Goal: Information Seeking & Learning: Learn about a topic

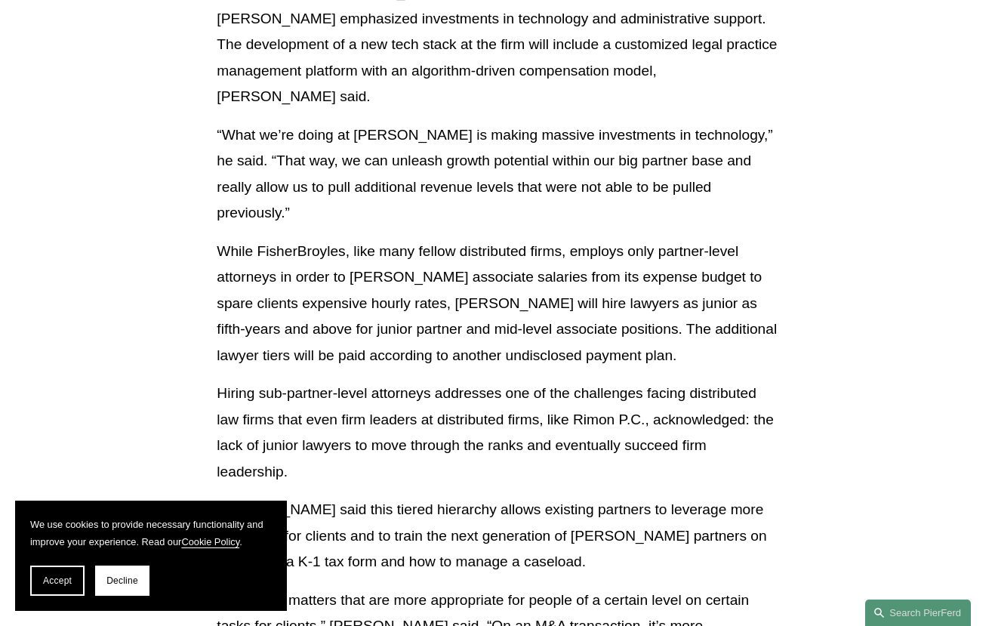
scroll to position [3033, 0]
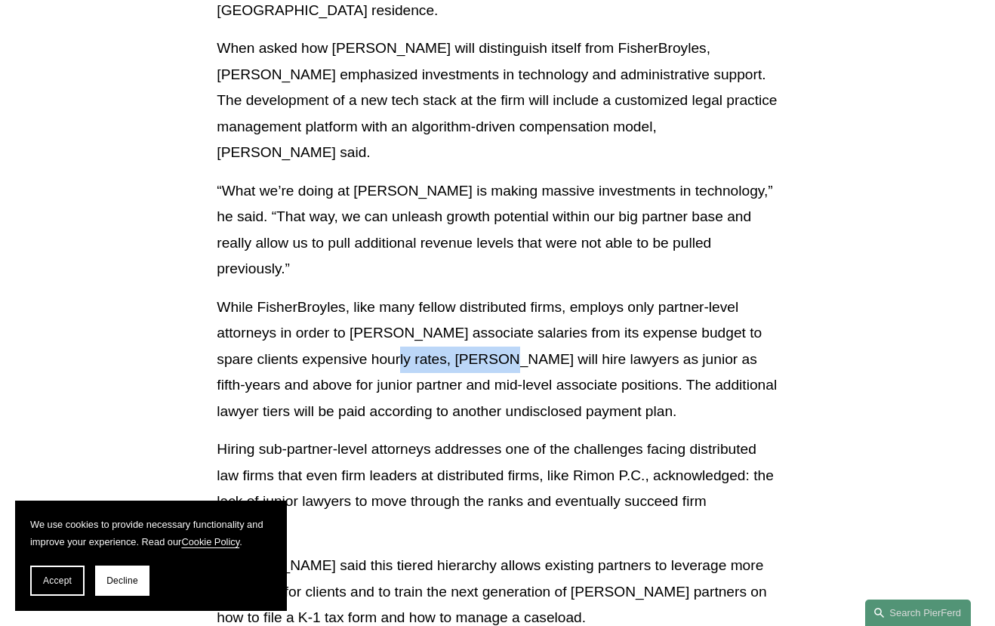
drag, startPoint x: 374, startPoint y: 257, endPoint x: 486, endPoint y: 265, distance: 112.7
click at [486, 294] on p "While FisherBroyles, like many fellow distributed firms, employs only partner-l…" at bounding box center [497, 359] width 561 height 131
copy p "[PERSON_NAME]"
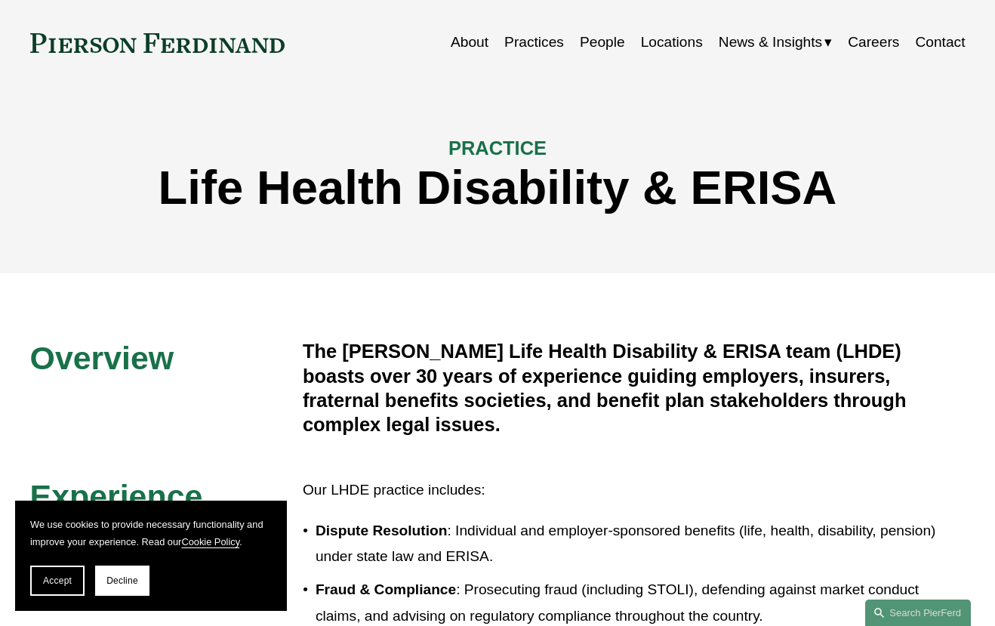
scroll to position [44, 0]
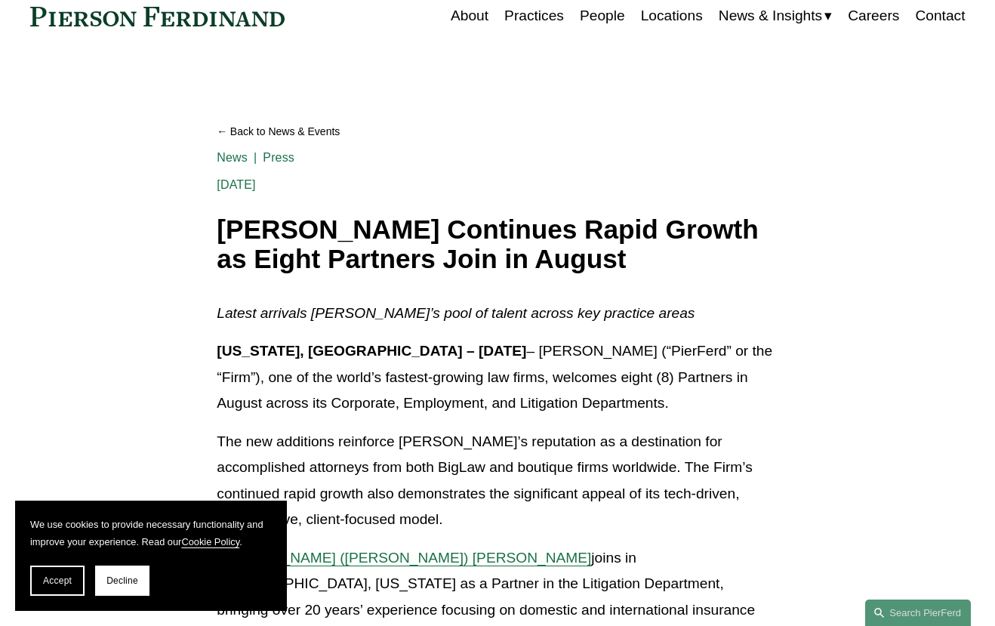
scroll to position [67, 0]
